Goal: Check status: Check status

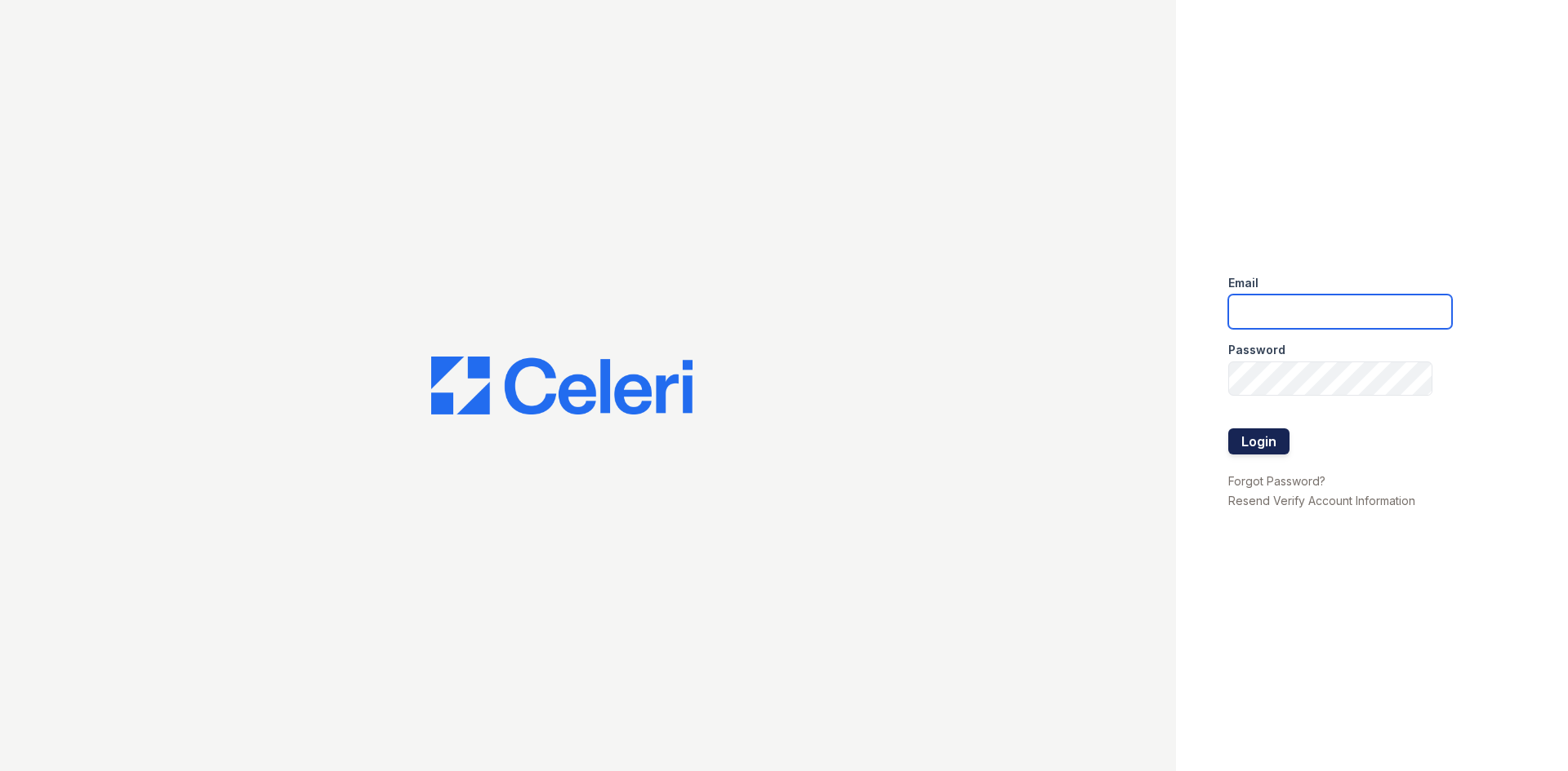
type input "[EMAIL_ADDRESS][DOMAIN_NAME]"
click at [1265, 443] on button "Login" at bounding box center [1259, 441] width 62 height 26
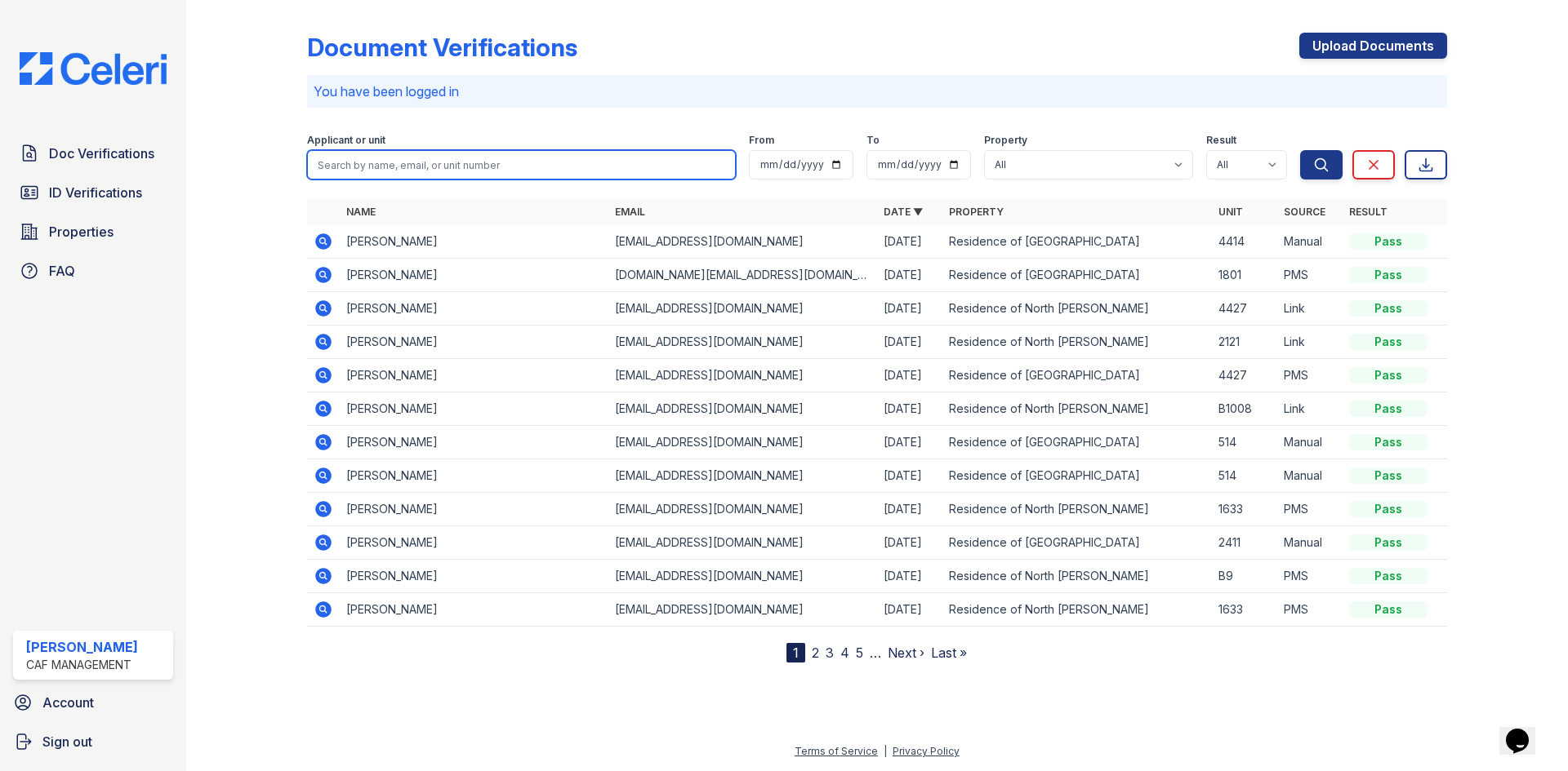
click at [481, 161] on input "search" at bounding box center [521, 165] width 429 height 30
type input "[PERSON_NAME]"
click at [1300, 150] on button "Search" at bounding box center [1321, 165] width 42 height 30
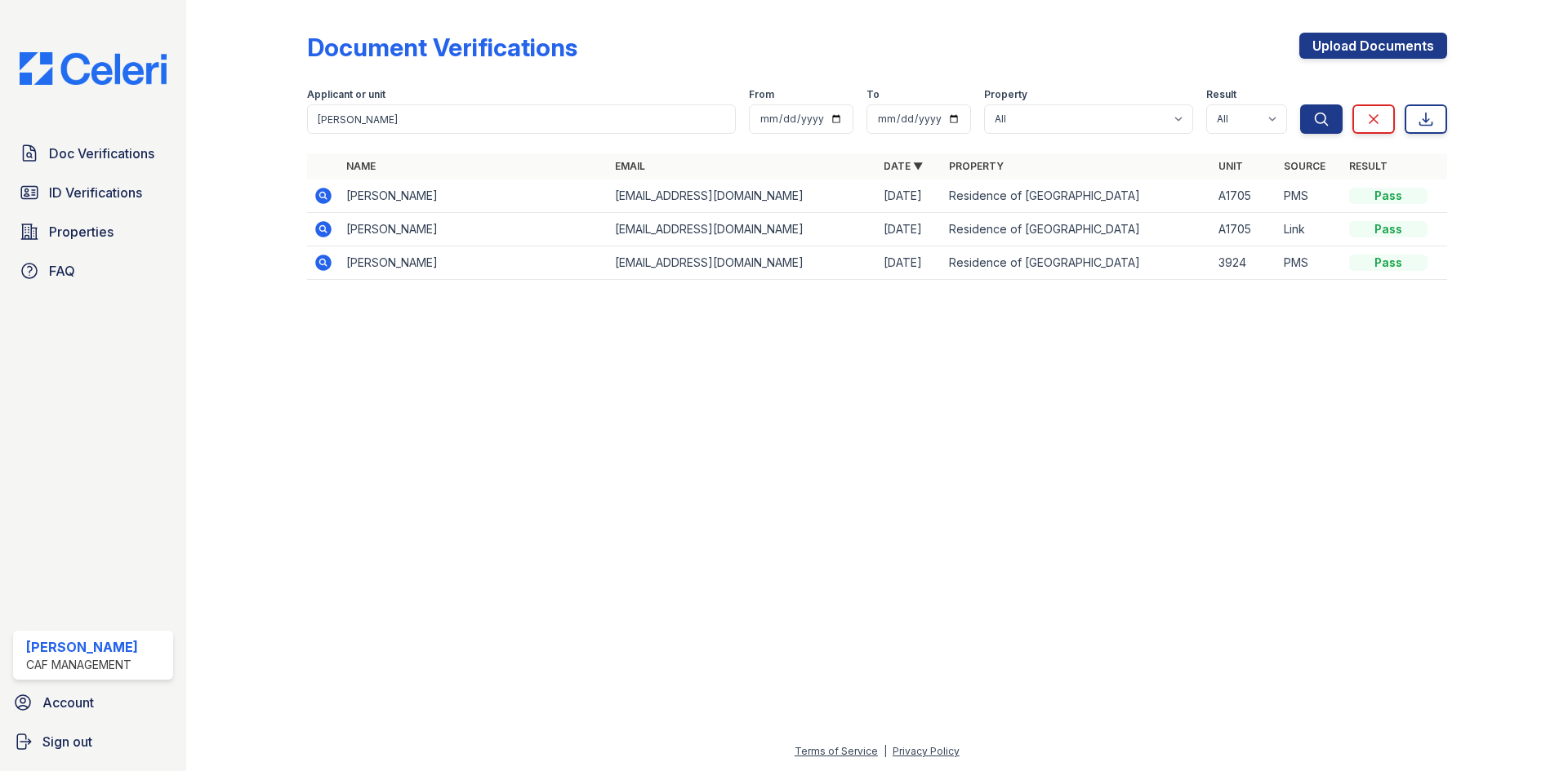
click at [330, 197] on icon at bounding box center [323, 195] width 16 height 16
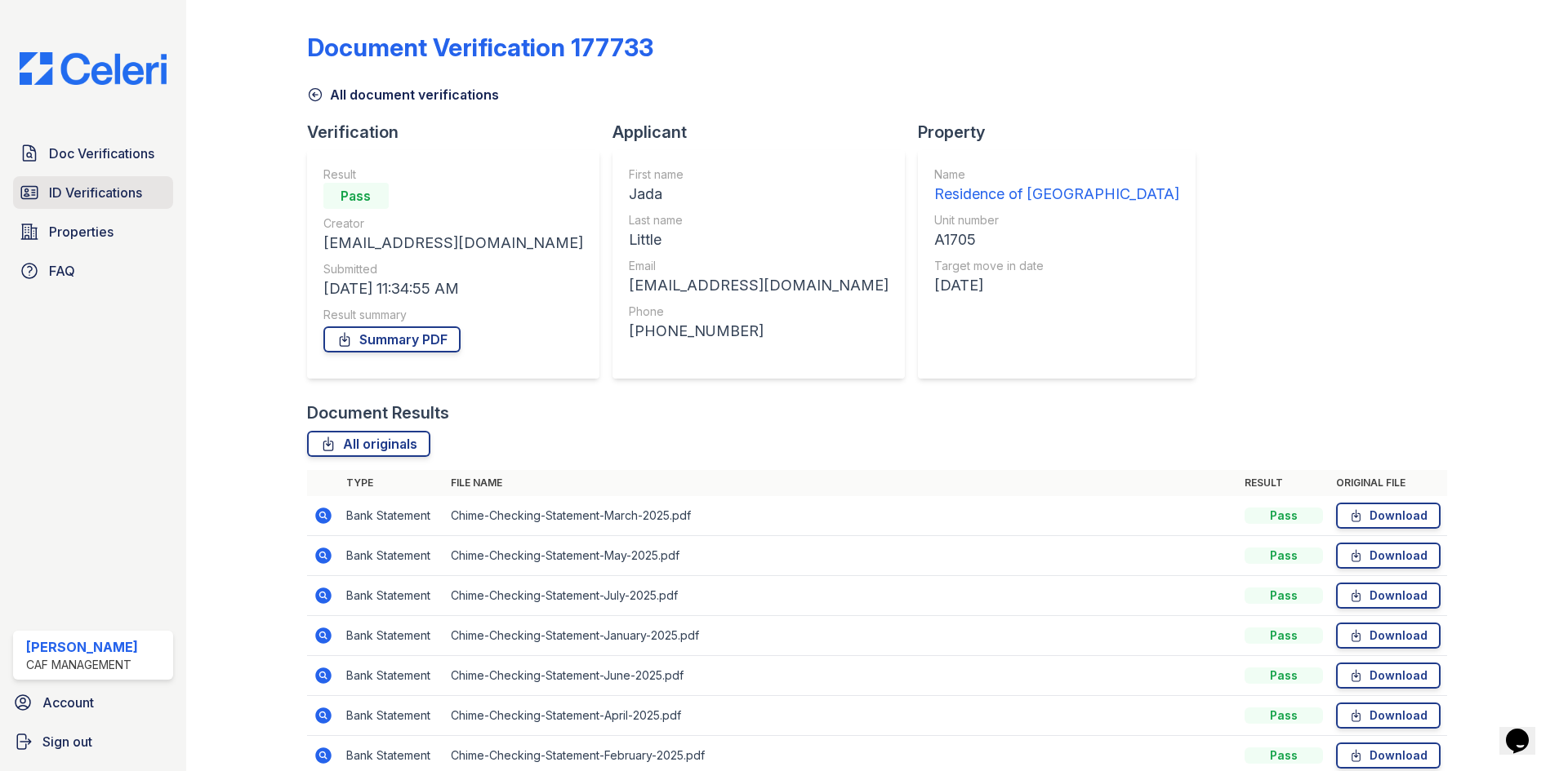
click at [116, 202] on span "ID Verifications" at bounding box center [95, 193] width 93 height 19
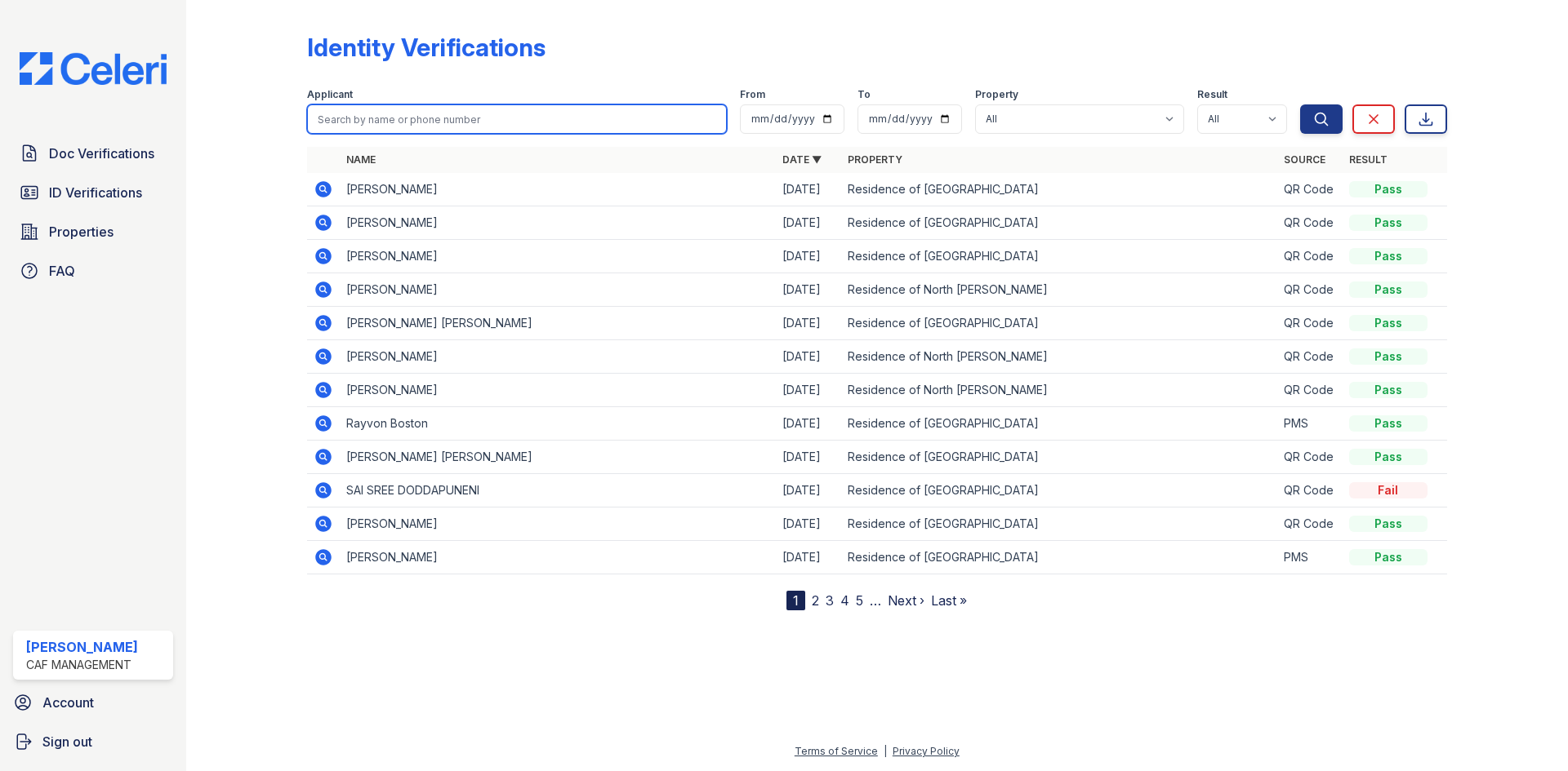
drag, startPoint x: 423, startPoint y: 121, endPoint x: 400, endPoint y: 130, distance: 24.7
click at [423, 121] on input "search" at bounding box center [517, 119] width 420 height 30
type input "[PERSON_NAME]"
click at [1300, 105] on button "Search" at bounding box center [1321, 119] width 42 height 30
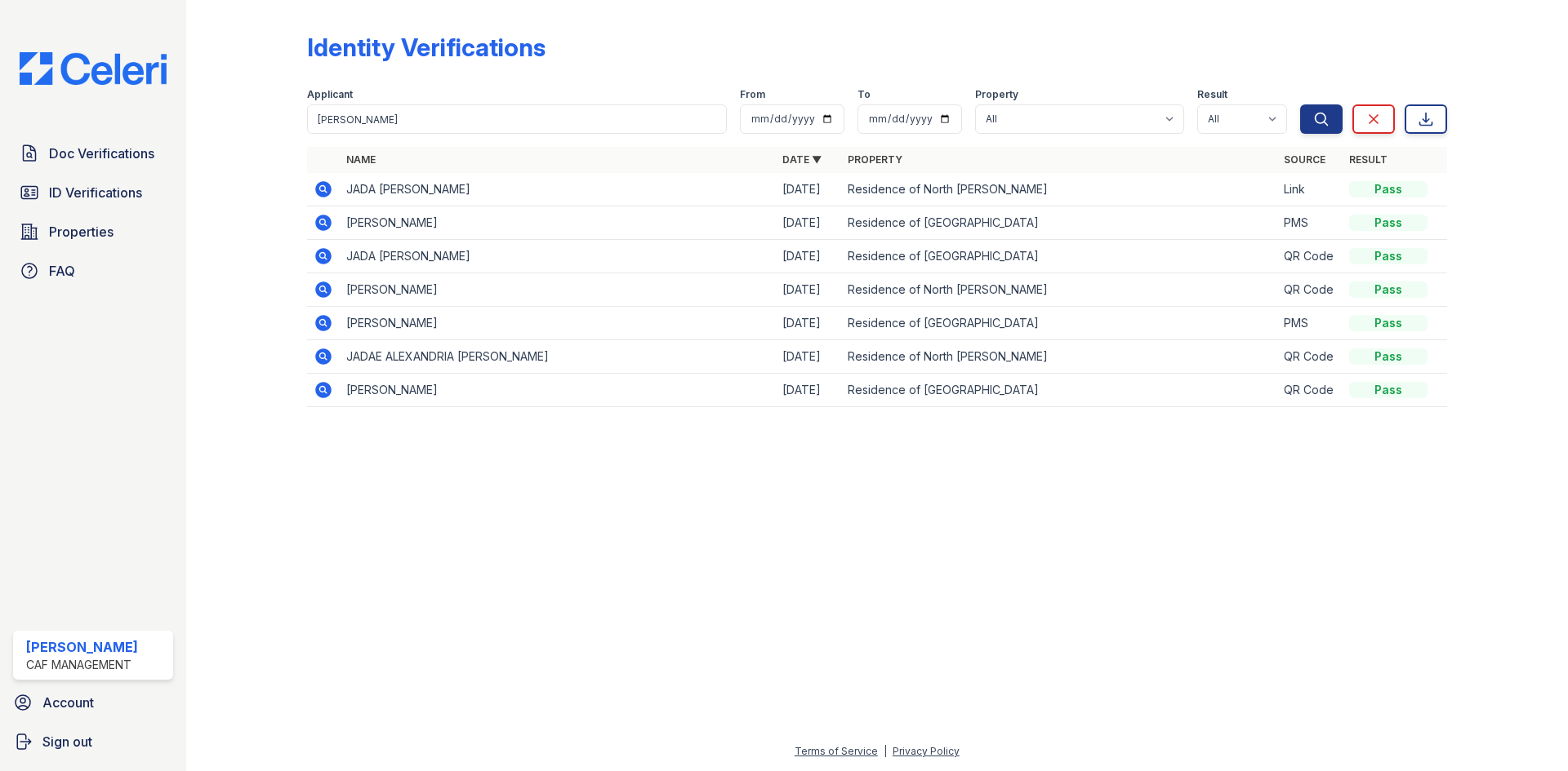
click at [317, 194] on icon at bounding box center [324, 190] width 19 height 19
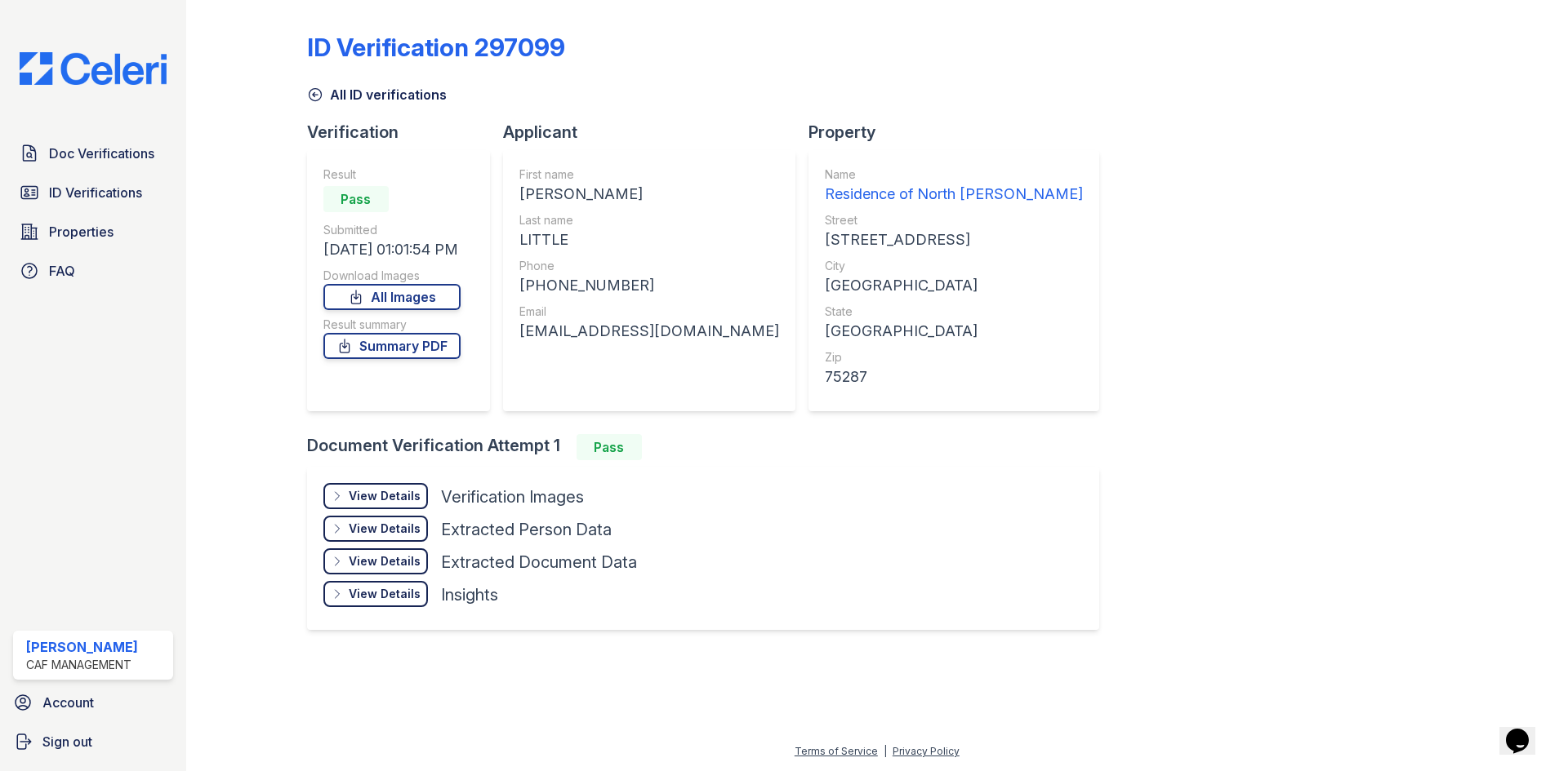
click at [416, 497] on div "View Details" at bounding box center [384, 496] width 72 height 16
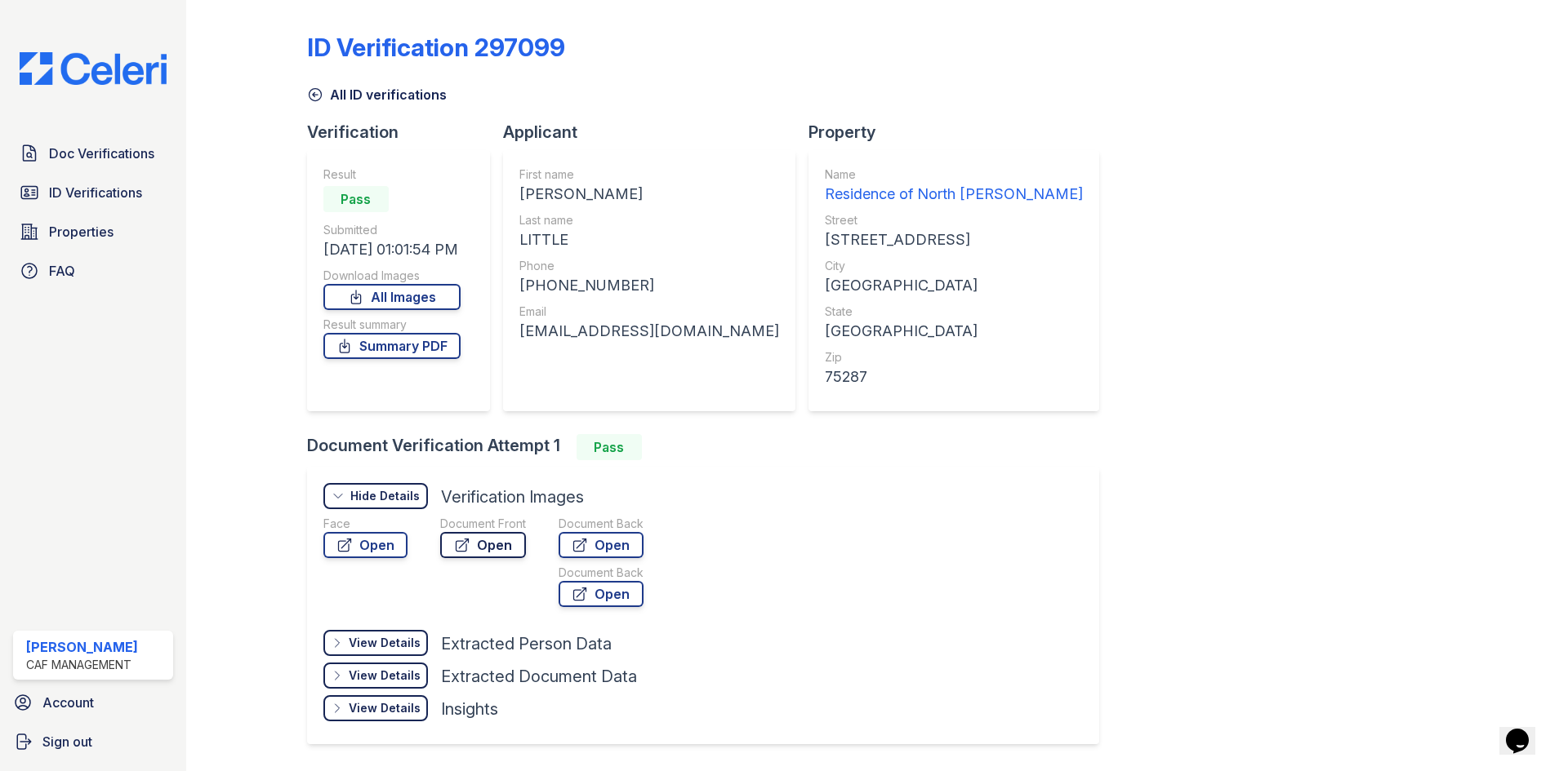
click at [480, 554] on link "Open" at bounding box center [483, 545] width 86 height 26
